Goal: Task Accomplishment & Management: Use online tool/utility

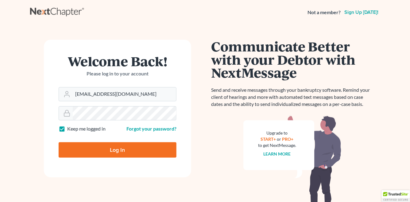
click at [133, 156] on input "Log In" at bounding box center [118, 149] width 118 height 15
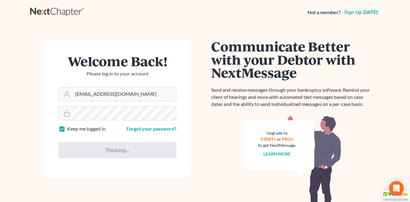
type input "Thinking..."
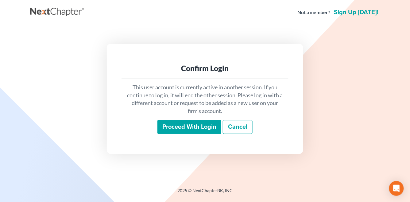
click at [189, 128] on input "Proceed with login" at bounding box center [190, 127] width 64 height 14
